Goal: Transaction & Acquisition: Purchase product/service

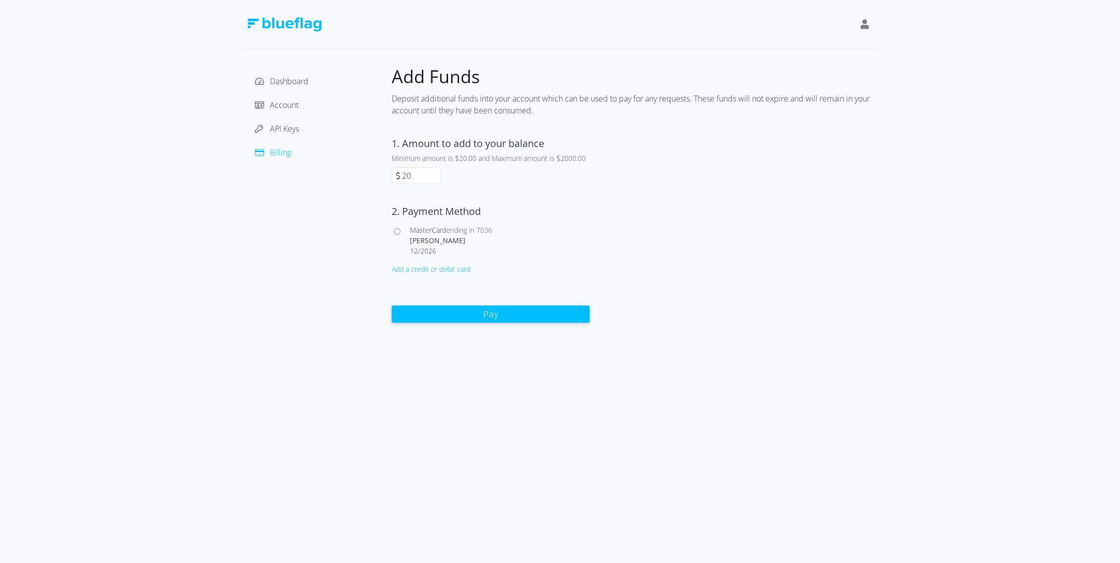
click at [420, 247] on span "2026" at bounding box center [428, 250] width 16 height 9
click at [401, 235] on input "MasterCard ending in 7036 [PERSON_NAME] 12 / 2026" at bounding box center [397, 231] width 6 height 6
radio input "true"
click at [459, 321] on button "Pay" at bounding box center [491, 313] width 198 height 17
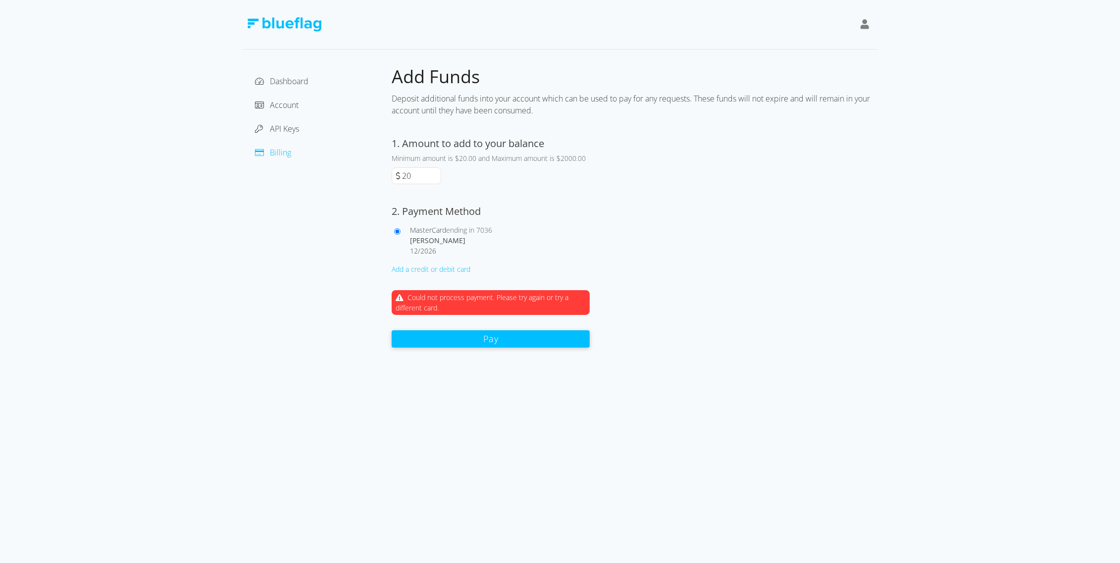
click at [468, 335] on button "Pay" at bounding box center [491, 338] width 198 height 17
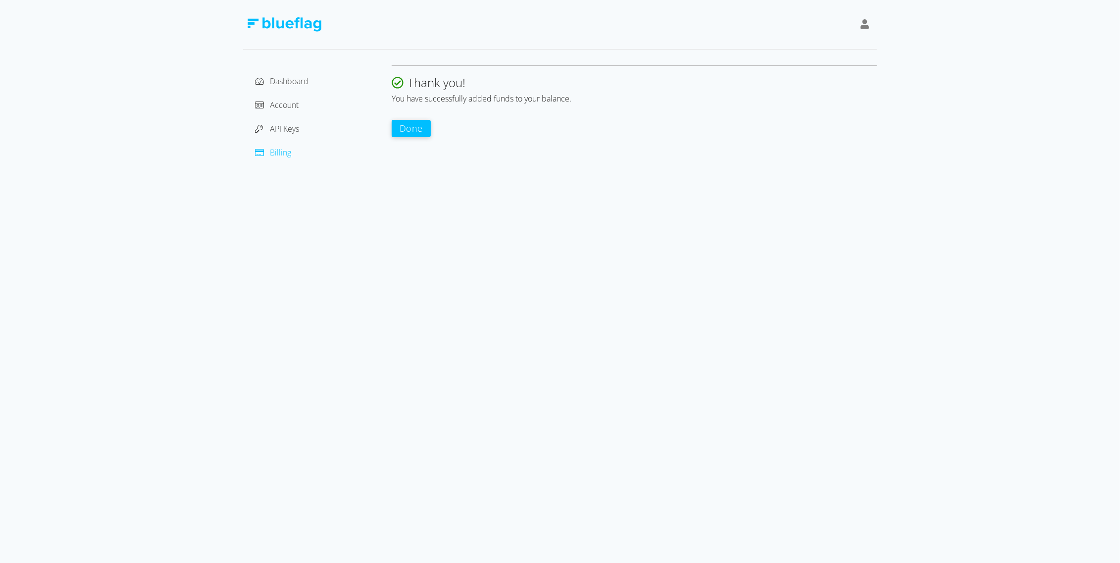
click at [412, 126] on button "Done" at bounding box center [411, 128] width 39 height 17
